Goal: Task Accomplishment & Management: Use online tool/utility

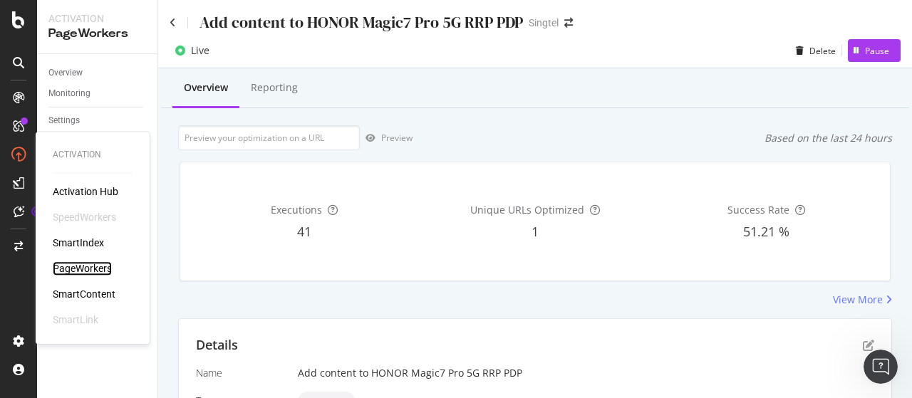
click at [100, 266] on div "PageWorkers" at bounding box center [82, 268] width 59 height 14
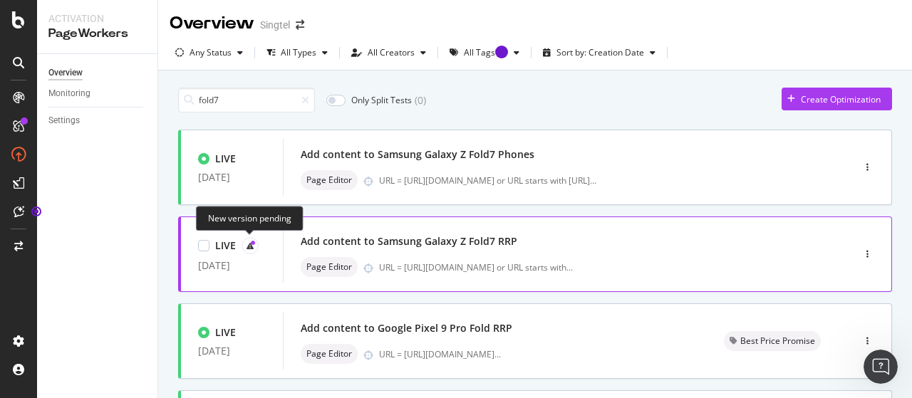
click at [251, 249] on icon at bounding box center [250, 245] width 7 height 7
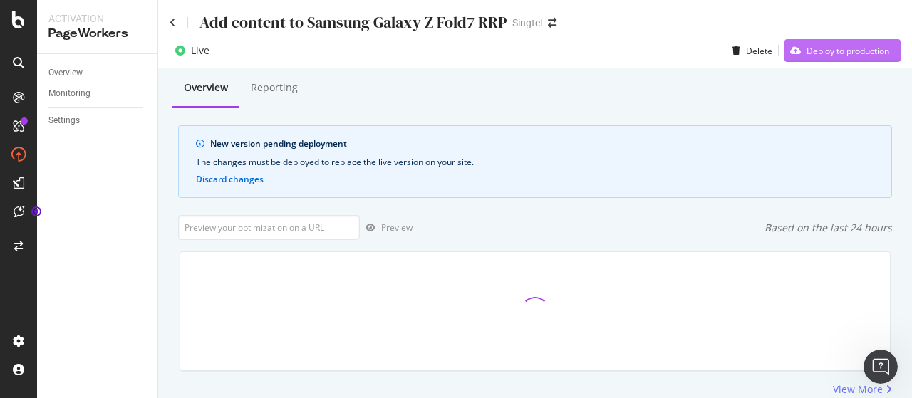
click at [816, 51] on div "Deploy to production" at bounding box center [847, 51] width 83 height 12
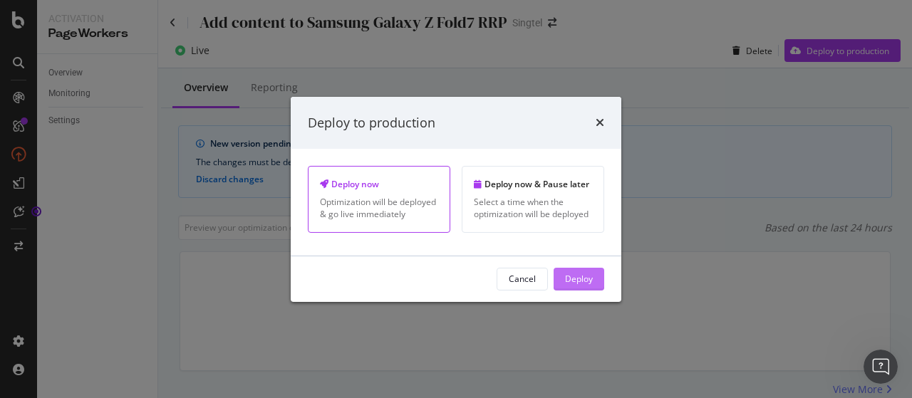
click at [593, 272] on button "Deploy" at bounding box center [579, 279] width 51 height 23
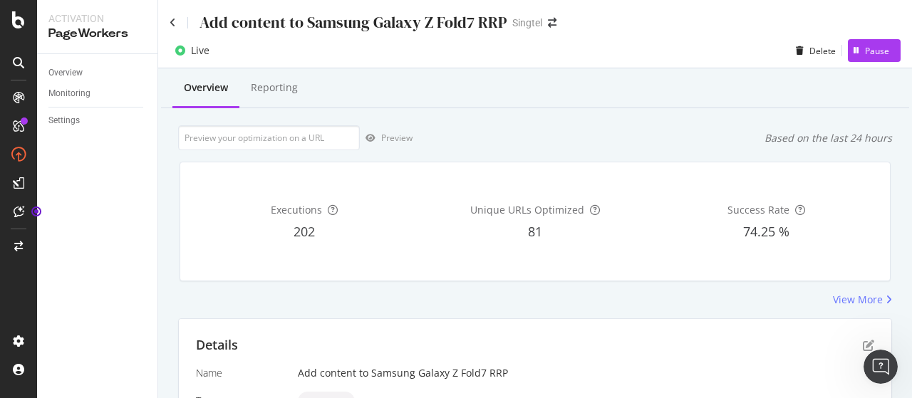
click at [794, 106] on div "Overview Reporting" at bounding box center [535, 89] width 748 height 38
click at [172, 26] on icon at bounding box center [173, 23] width 6 height 10
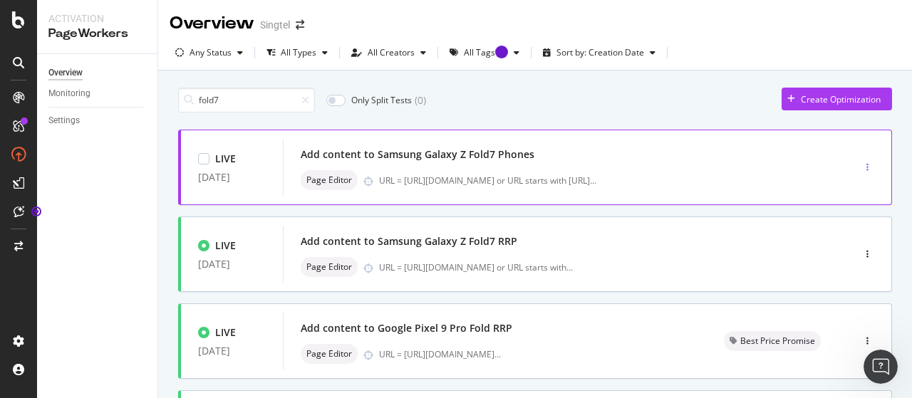
click at [866, 164] on icon "button" at bounding box center [867, 167] width 2 height 9
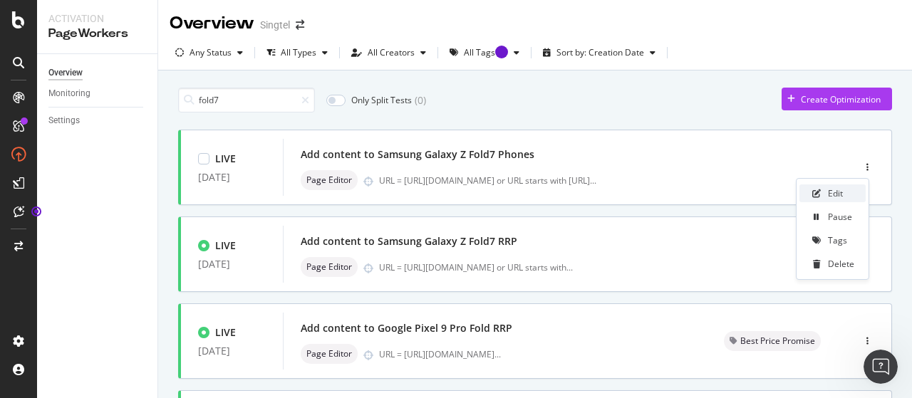
click at [846, 192] on div "Edit" at bounding box center [832, 194] width 66 height 18
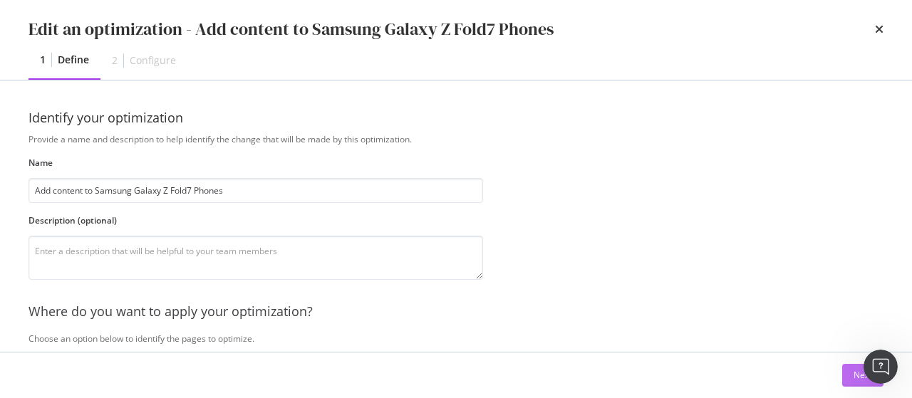
click at [842, 368] on button "Next" at bounding box center [862, 375] width 41 height 23
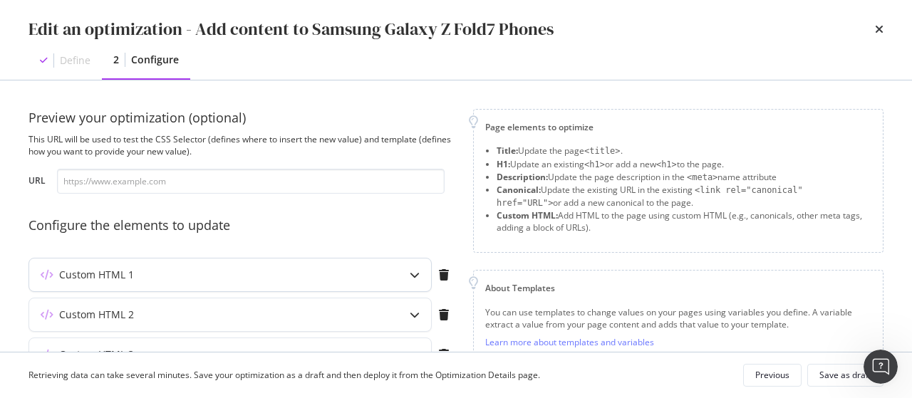
click at [356, 274] on div "Custom HTML 1" at bounding box center [202, 275] width 346 height 14
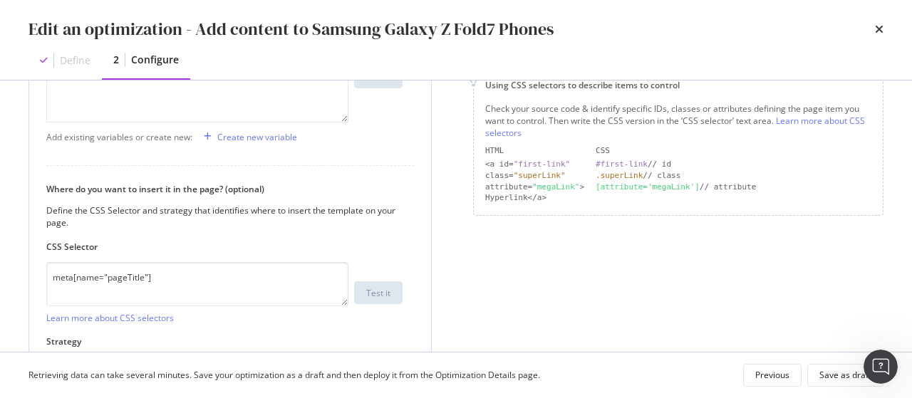
scroll to position [479, 0]
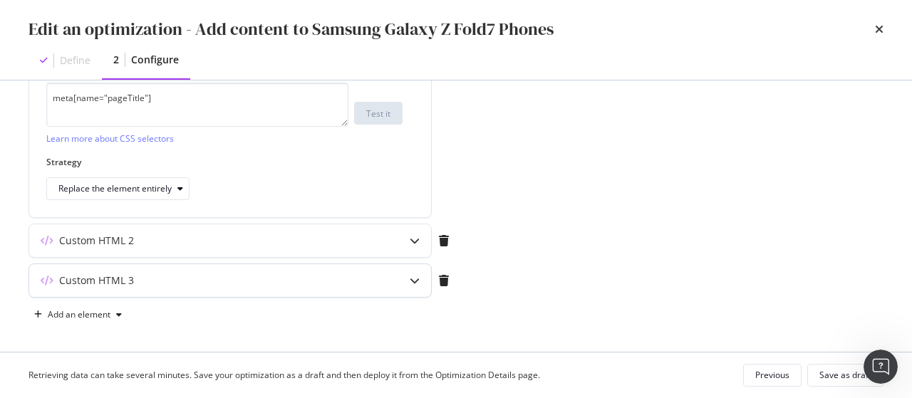
click at [332, 274] on div "Custom HTML 3" at bounding box center [202, 281] width 346 height 14
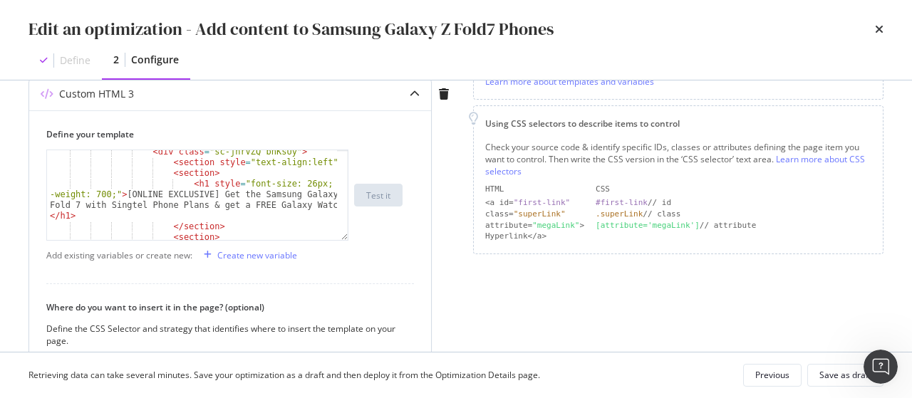
scroll to position [58, 0]
drag, startPoint x: 199, startPoint y: 201, endPoint x: 325, endPoint y: 204, distance: 125.4
click at [325, 204] on div "< div class = "sc-jnrVZQ bnKsUy" > < section style = "text-align:left" > < sect…" at bounding box center [192, 202] width 291 height 112
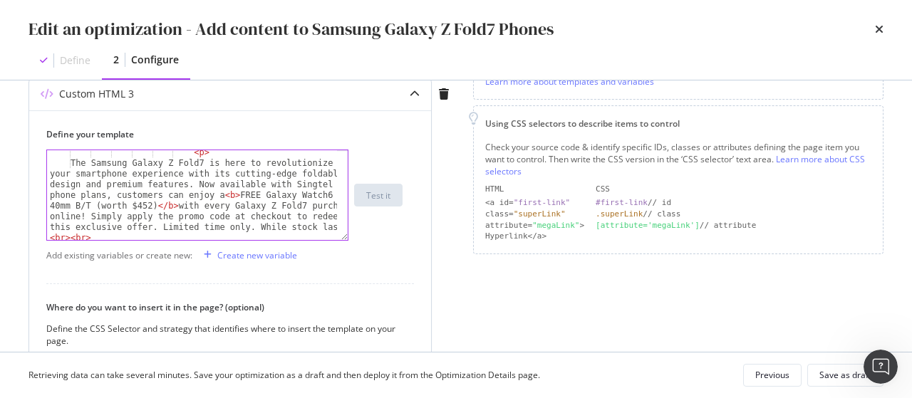
scroll to position [141, 0]
click at [190, 186] on div "< p > The Samsung Galaxy Z Fold7 is here to revolutionize your smartphone exper…" at bounding box center [192, 219] width 291 height 144
click at [74, 194] on div "< p > The Samsung Galaxy Z Fold7 is here to revolutionize your smartphone exper…" at bounding box center [192, 219] width 291 height 144
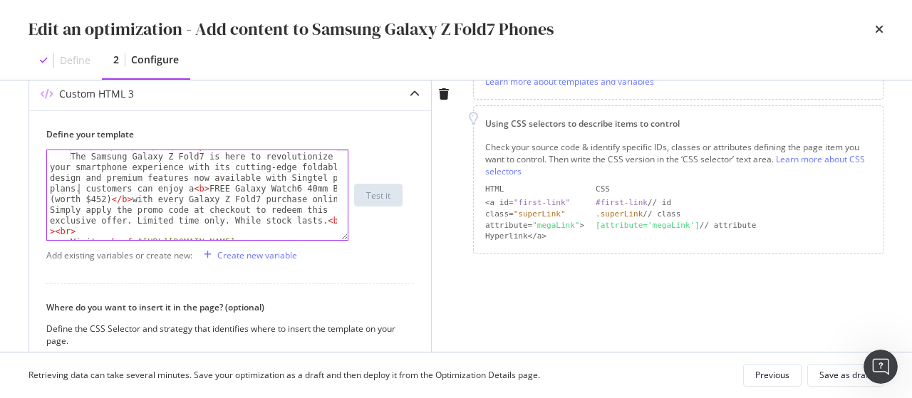
scroll to position [148, 0]
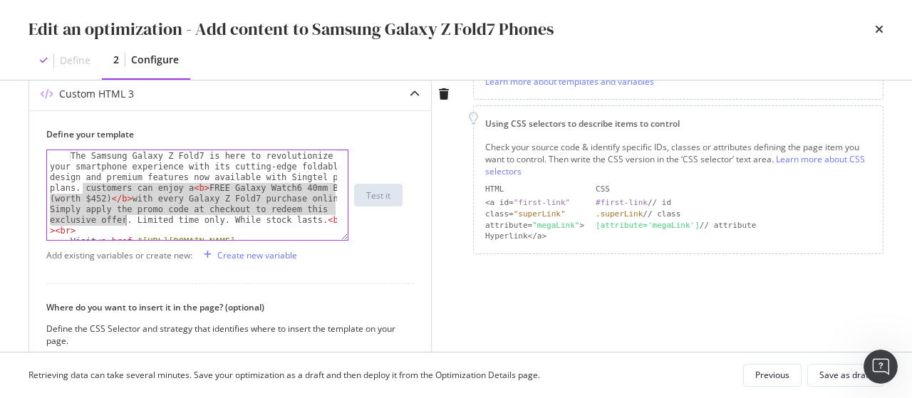
drag, startPoint x: 83, startPoint y: 187, endPoint x: 125, endPoint y: 219, distance: 53.4
click at [125, 219] on div "< p > The Samsung Galaxy Z Fold7 is here to revolutionize your smartphone exper…" at bounding box center [192, 212] width 291 height 144
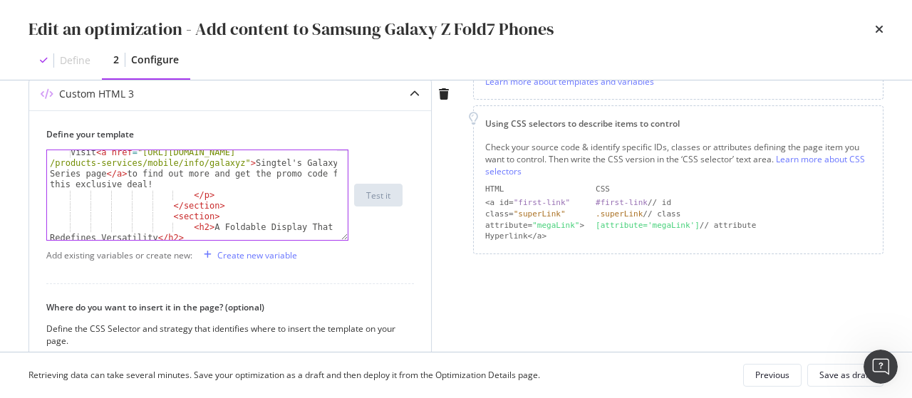
scroll to position [190, 0]
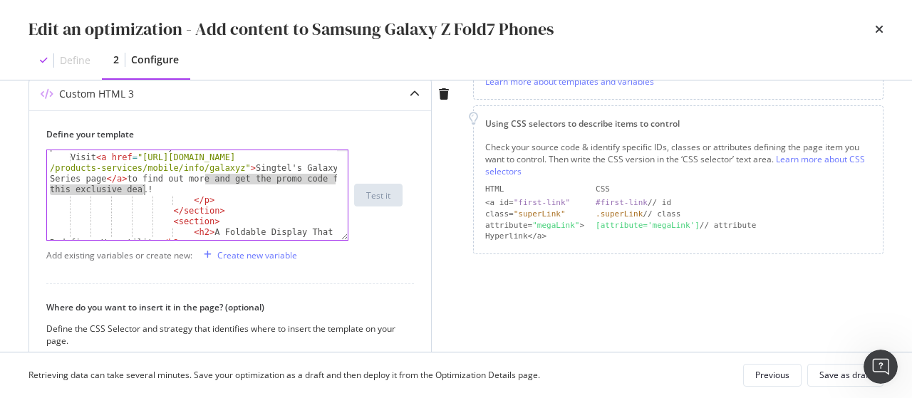
drag, startPoint x: 205, startPoint y: 175, endPoint x: 155, endPoint y: 183, distance: 50.6
click at [155, 183] on div "The Samsung Galaxy Z Fold7 is here to revolutionize your smartphone experience …" at bounding box center [192, 187] width 291 height 155
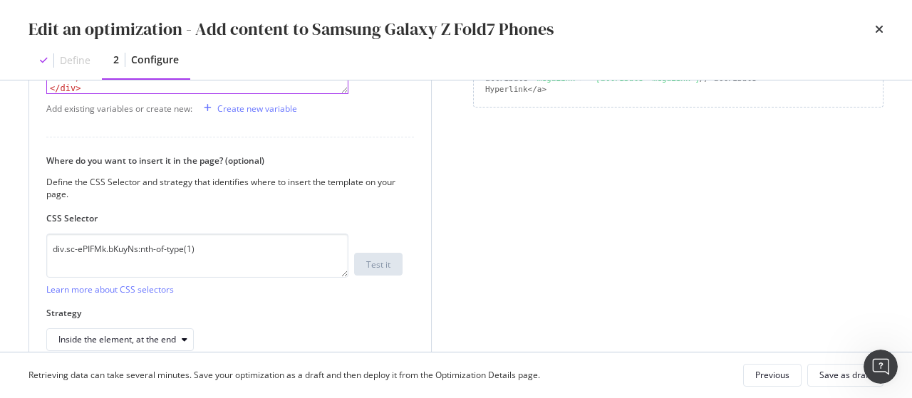
scroll to position [408, 0]
type textarea "Visit <a href="[URL][DOMAIN_NAME]">Singtel's Galaxy Z Series page</a> to find o…"
click at [838, 378] on div "Save as draft" at bounding box center [845, 375] width 52 height 12
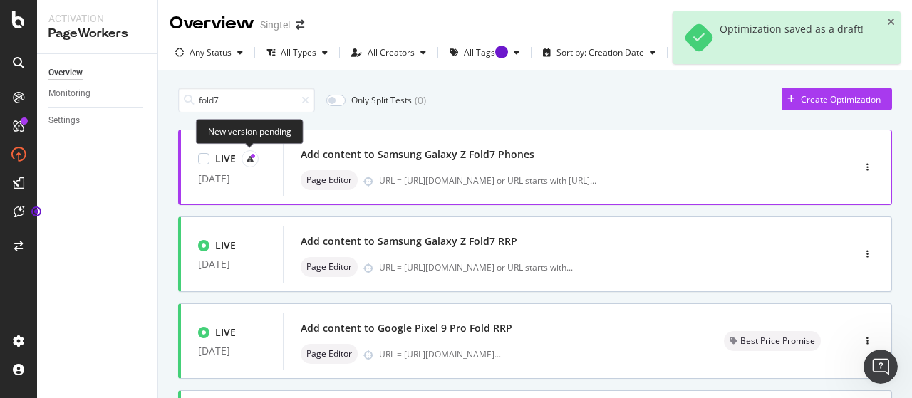
click at [251, 154] on icon at bounding box center [253, 156] width 4 height 4
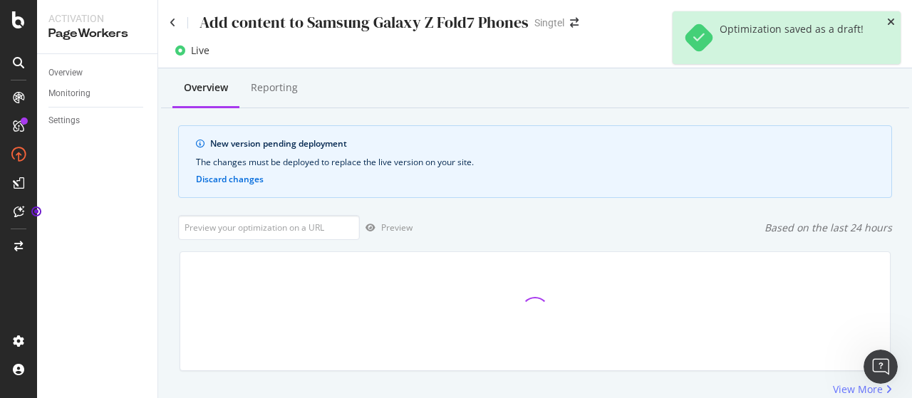
click at [891, 19] on icon "close toast" at bounding box center [891, 22] width 8 height 10
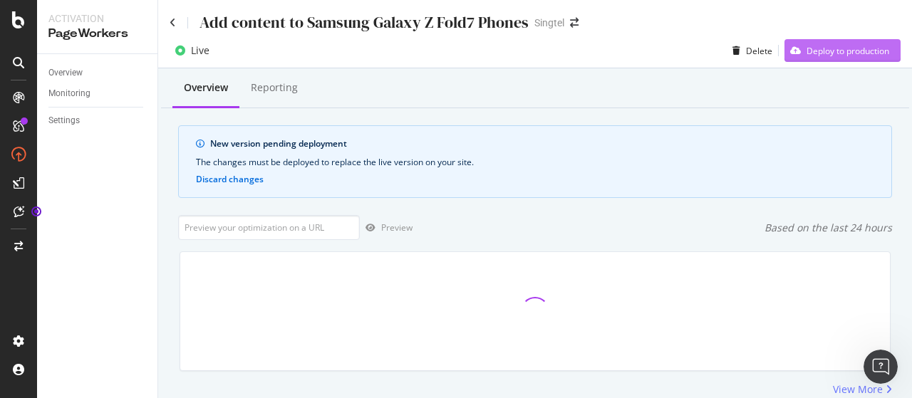
click at [860, 50] on div "Deploy to production" at bounding box center [847, 51] width 83 height 12
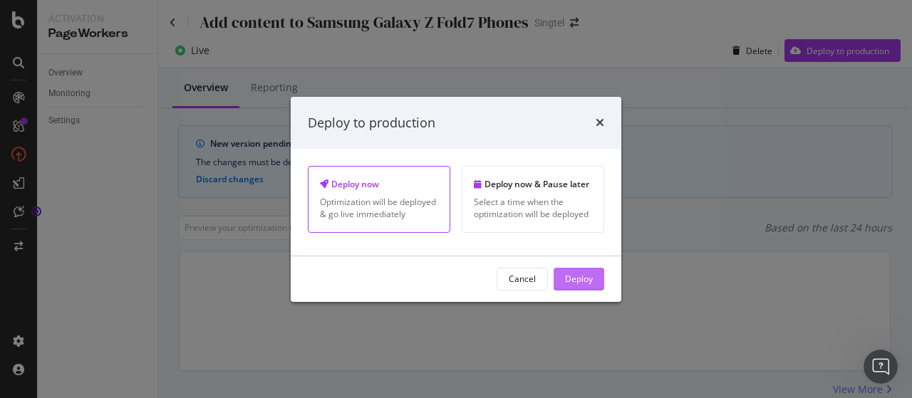
click at [583, 281] on div "Deploy" at bounding box center [579, 279] width 28 height 12
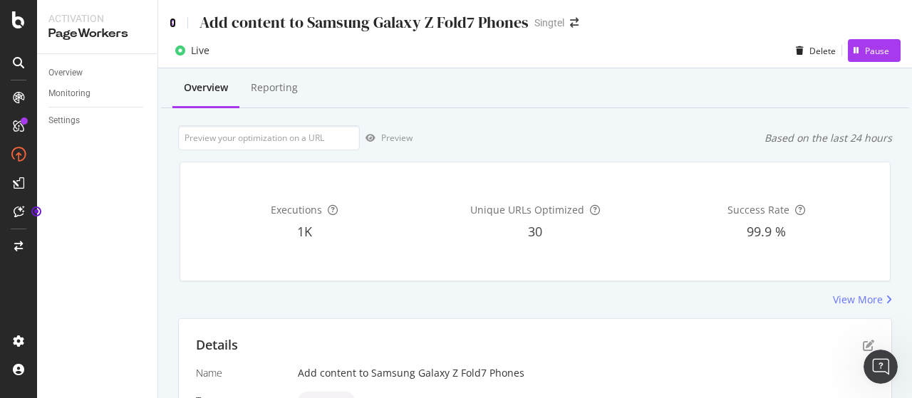
click at [175, 21] on icon at bounding box center [173, 23] width 6 height 10
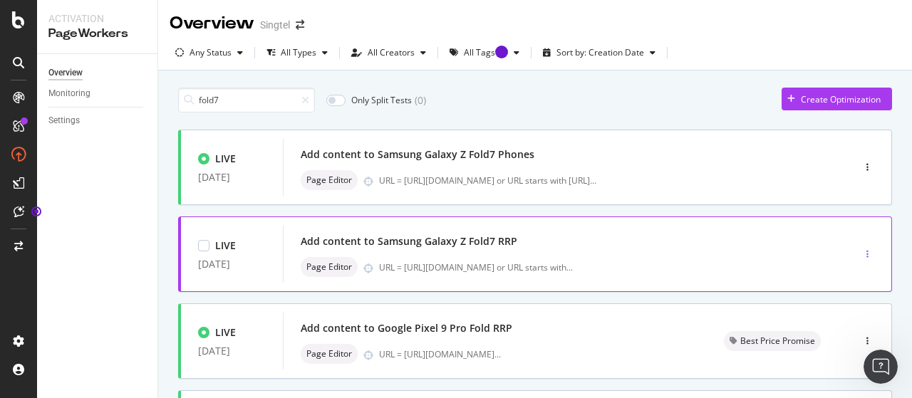
click at [861, 246] on div "button" at bounding box center [868, 254] width 14 height 21
click at [829, 273] on div "Edit" at bounding box center [832, 280] width 66 height 18
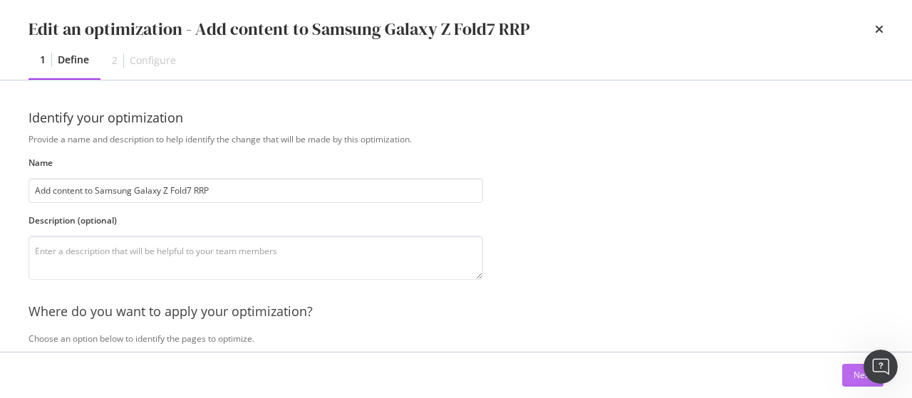
click at [852, 383] on button "Next" at bounding box center [862, 375] width 41 height 23
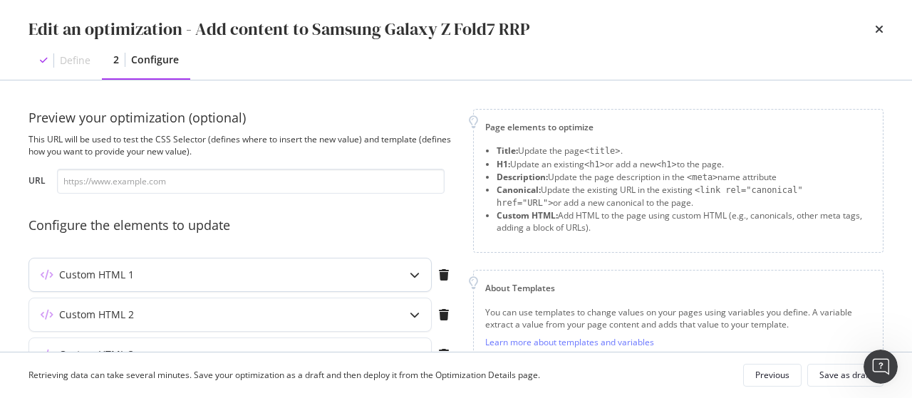
scroll to position [93, 0]
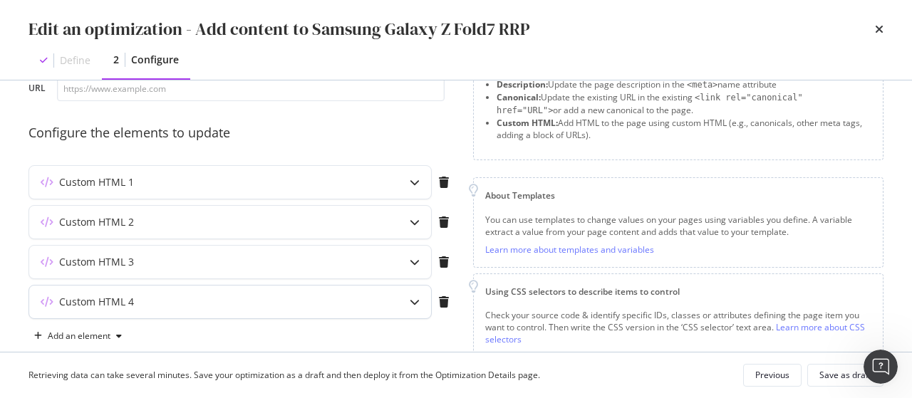
click at [328, 310] on div "Custom HTML 4" at bounding box center [230, 302] width 402 height 33
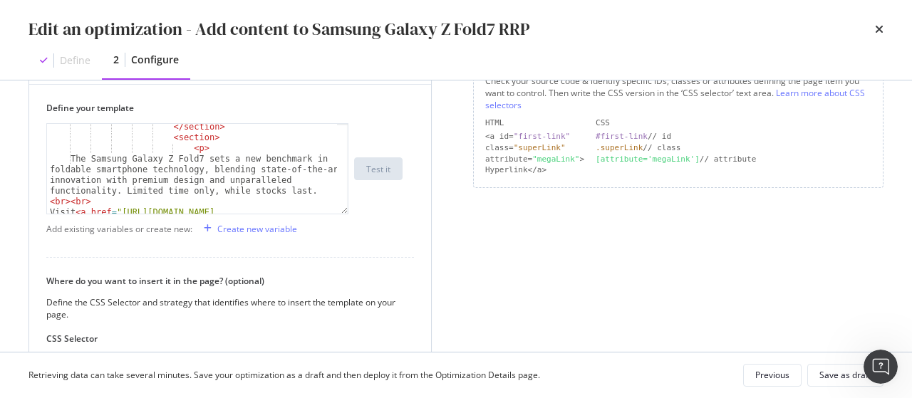
scroll to position [120, 0]
click at [832, 369] on div "Save as draft" at bounding box center [845, 375] width 52 height 12
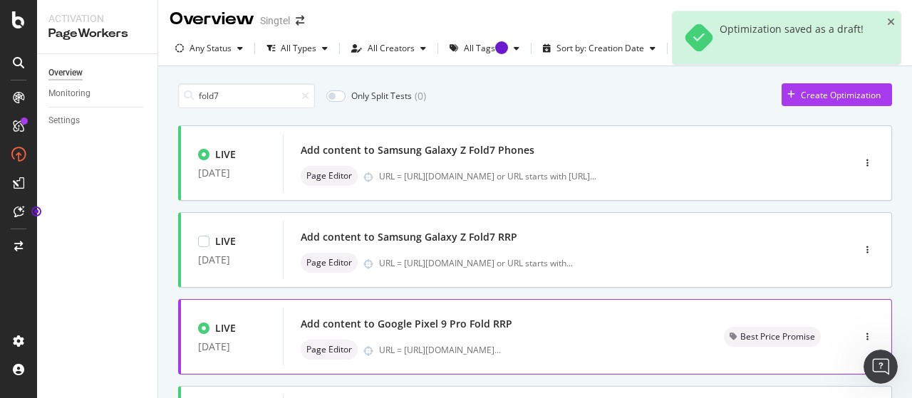
scroll to position [0, 0]
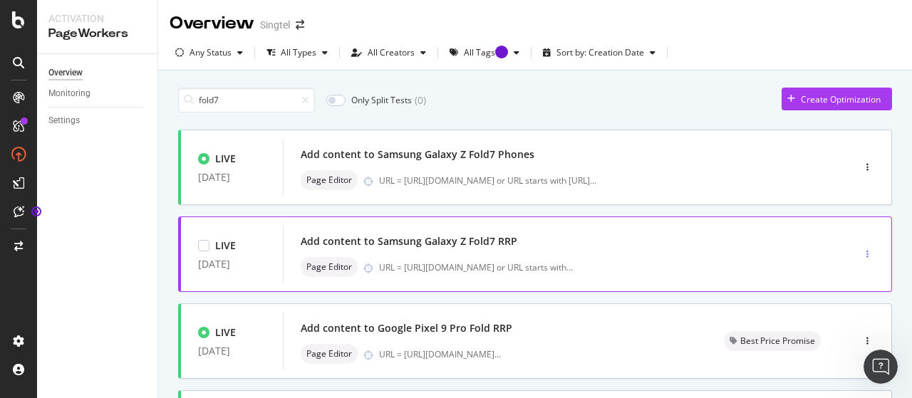
click at [861, 257] on div "button" at bounding box center [868, 254] width 14 height 9
click at [831, 280] on div "Edit" at bounding box center [835, 280] width 15 height 12
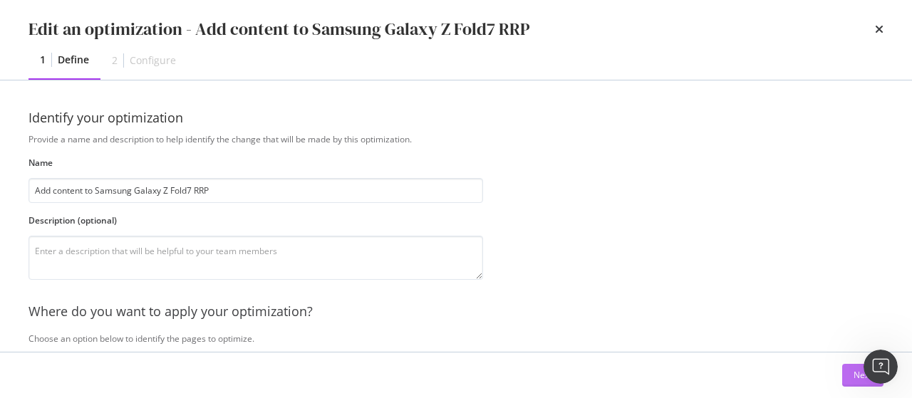
click at [854, 380] on div "Next" at bounding box center [862, 375] width 19 height 12
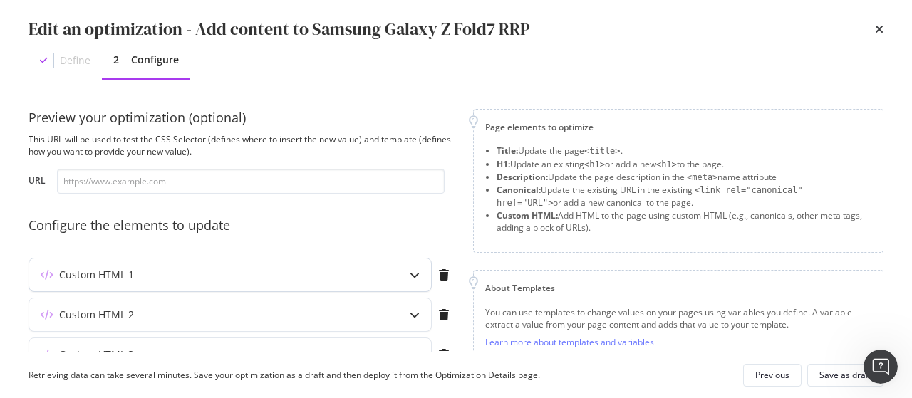
scroll to position [137, 0]
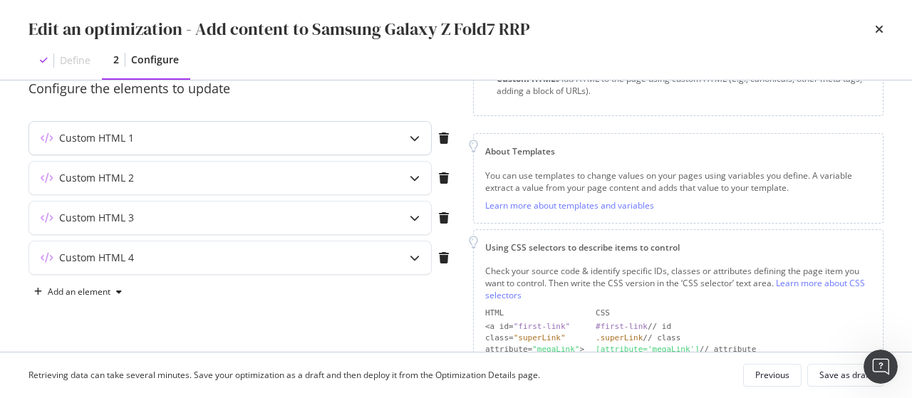
click at [403, 259] on div "modal" at bounding box center [414, 258] width 33 height 33
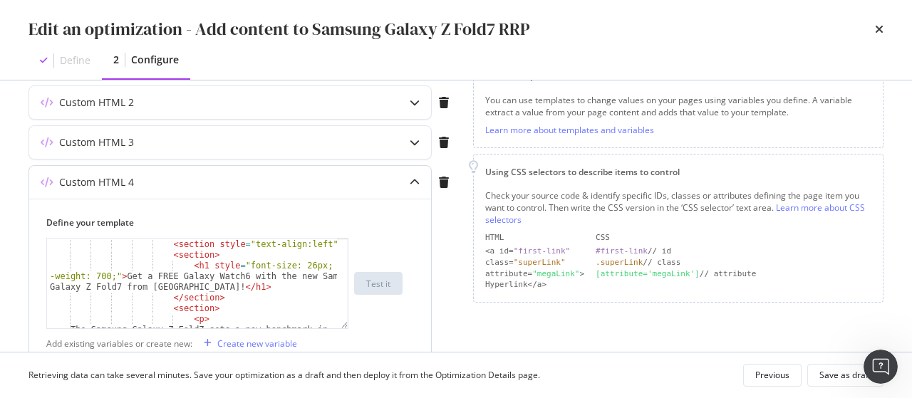
scroll to position [63, 0]
click at [232, 276] on div "< div class = "sc-jnrVZQ bnKsUy" > < section style = "text-align:left" > < sect…" at bounding box center [192, 301] width 291 height 144
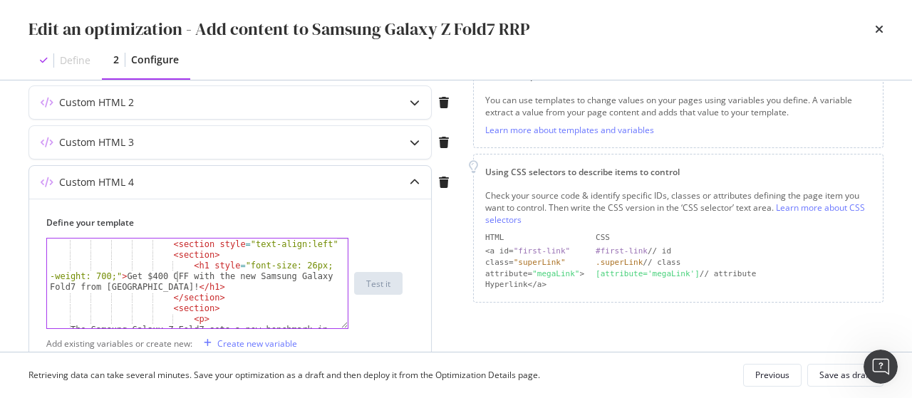
scroll to position [0, 45]
click at [134, 284] on div "< div class = "sc-jnrVZQ bnKsUy" > < section style = "text-align:left" > < sect…" at bounding box center [192, 301] width 291 height 144
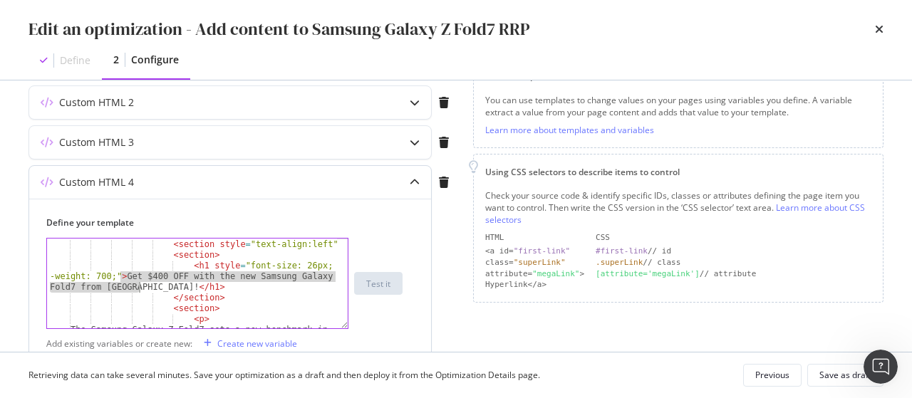
drag, startPoint x: 120, startPoint y: 274, endPoint x: 140, endPoint y: 283, distance: 21.7
click at [140, 283] on div "< div class = "sc-jnrVZQ bnKsUy" > < section style = "text-align:left" > < sect…" at bounding box center [192, 301] width 291 height 144
click at [214, 282] on div "< div class = "sc-jnrVZQ bnKsUy" > < section style = "text-align:left" > < sect…" at bounding box center [192, 301] width 291 height 144
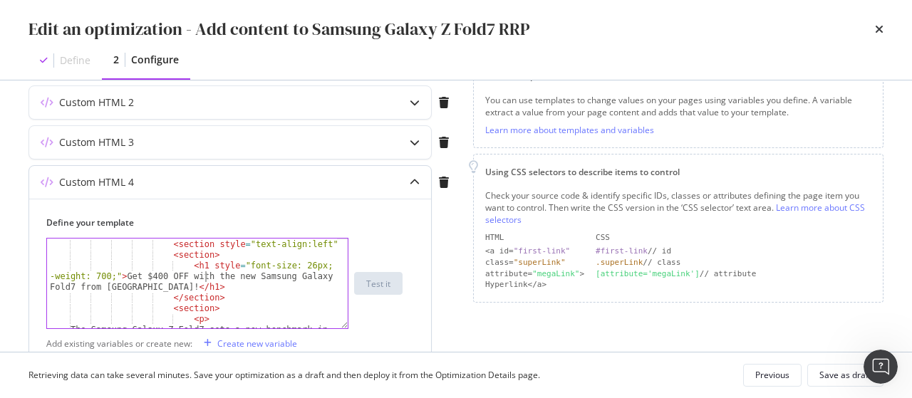
click at [204, 276] on div "< div class = "sc-jnrVZQ bnKsUy" > < section style = "text-align:left" > < sect…" at bounding box center [192, 301] width 291 height 144
type textarea "<h1 style="font-size: 26px; font-weight: 700;">Get the new Samsung Galaxy Z Fol…"
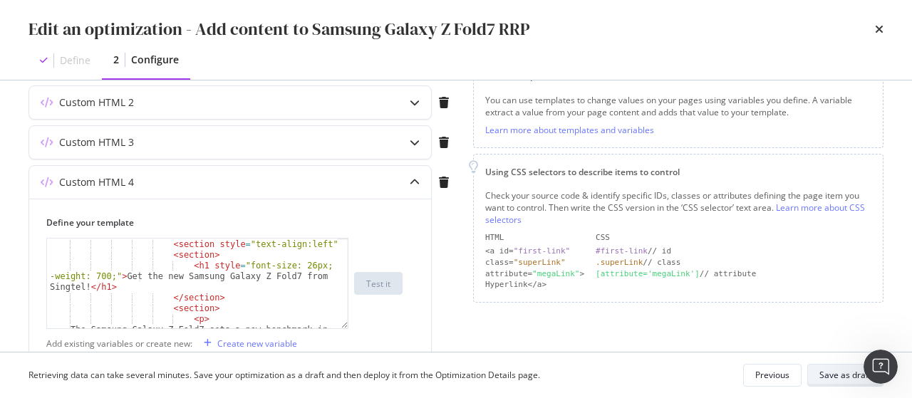
click at [844, 383] on div "Save as draft" at bounding box center [845, 375] width 52 height 20
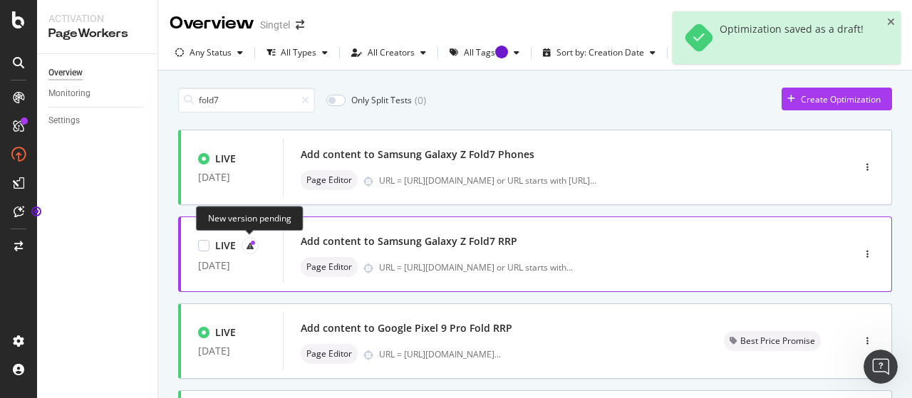
click at [251, 241] on icon at bounding box center [253, 243] width 4 height 4
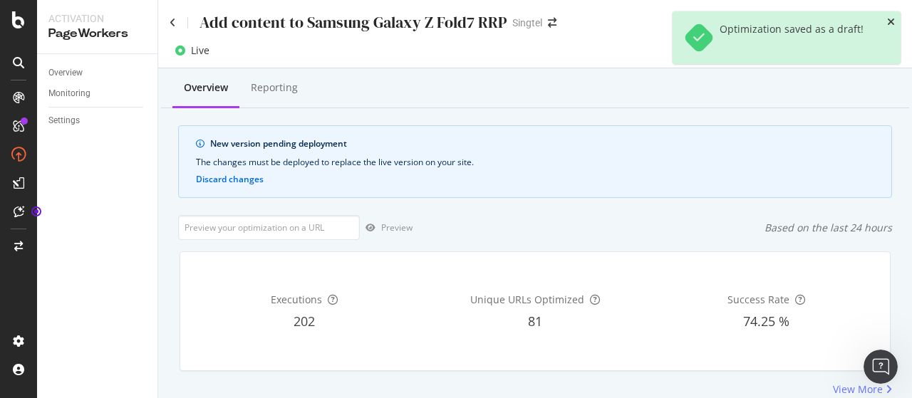
click at [889, 17] on icon "close toast" at bounding box center [891, 22] width 8 height 10
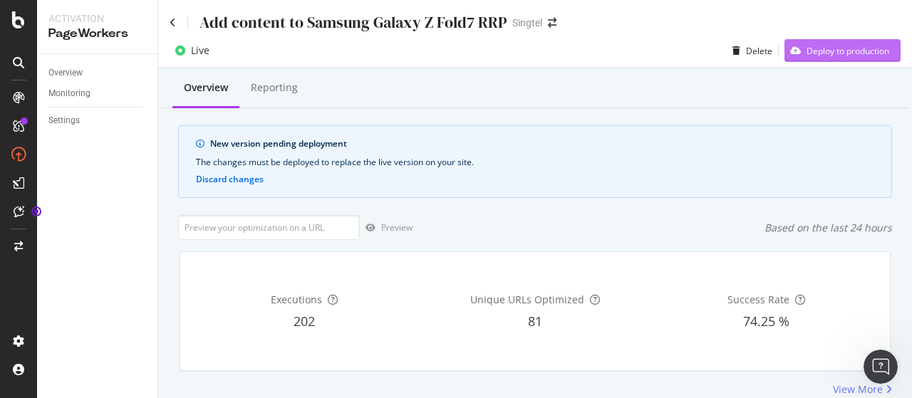
click at [818, 54] on div "Deploy to production" at bounding box center [847, 51] width 83 height 12
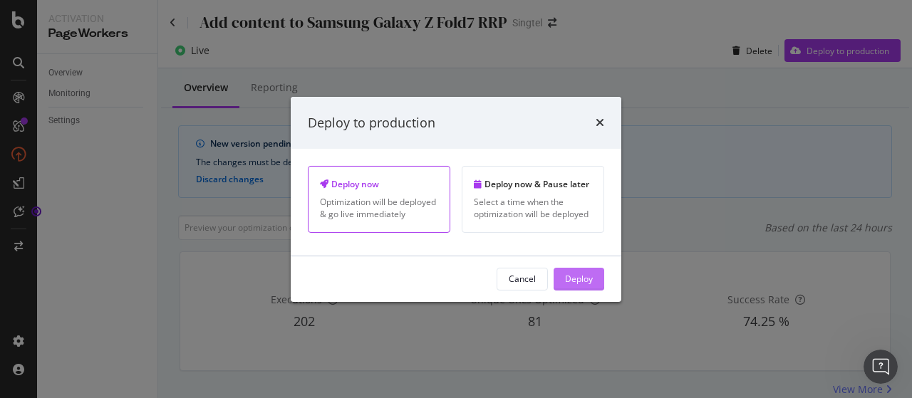
click at [593, 276] on button "Deploy" at bounding box center [579, 279] width 51 height 23
